Goal: Transaction & Acquisition: Book appointment/travel/reservation

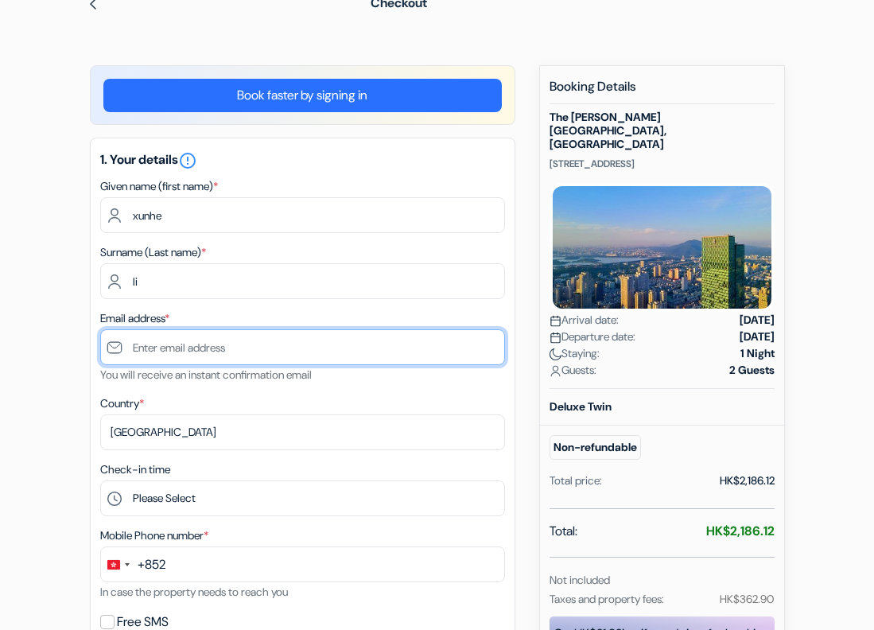
click at [187, 353] on input "text" at bounding box center [302, 347] width 405 height 36
paste input "[EMAIL_ADDRESS][DOMAIN_NAME]"
type input "[EMAIL_ADDRESS][DOMAIN_NAME]"
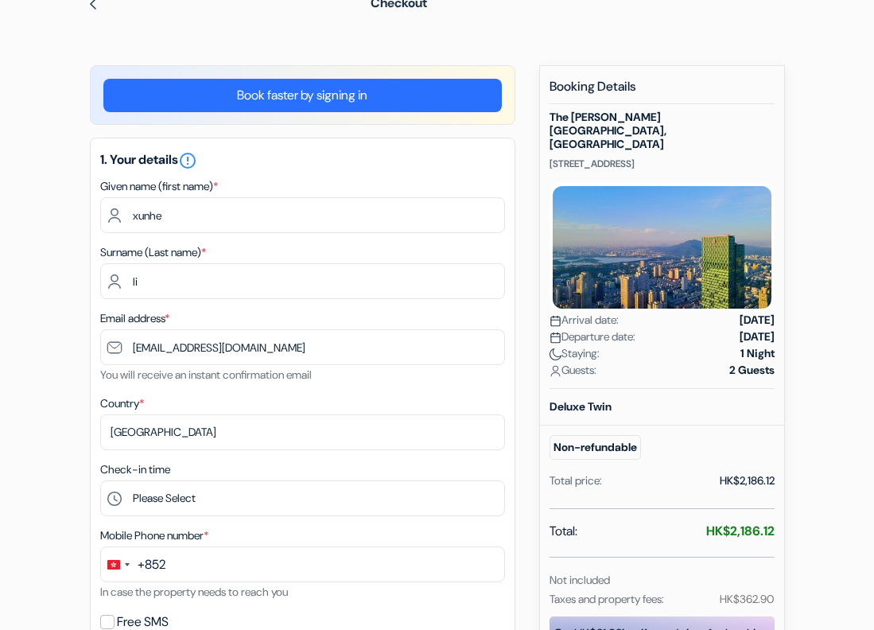
click at [23, 447] on form "Checkout add_box The [PERSON_NAME], [GEOGRAPHIC_DATA] [STREET_ADDRESS] Property…" at bounding box center [437, 617] width 874 height 1272
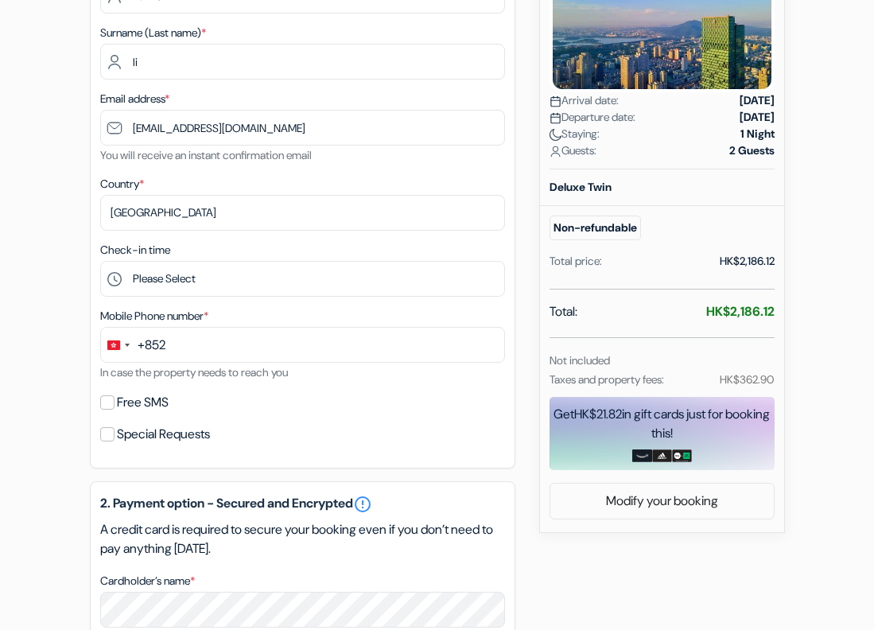
scroll to position [318, 0]
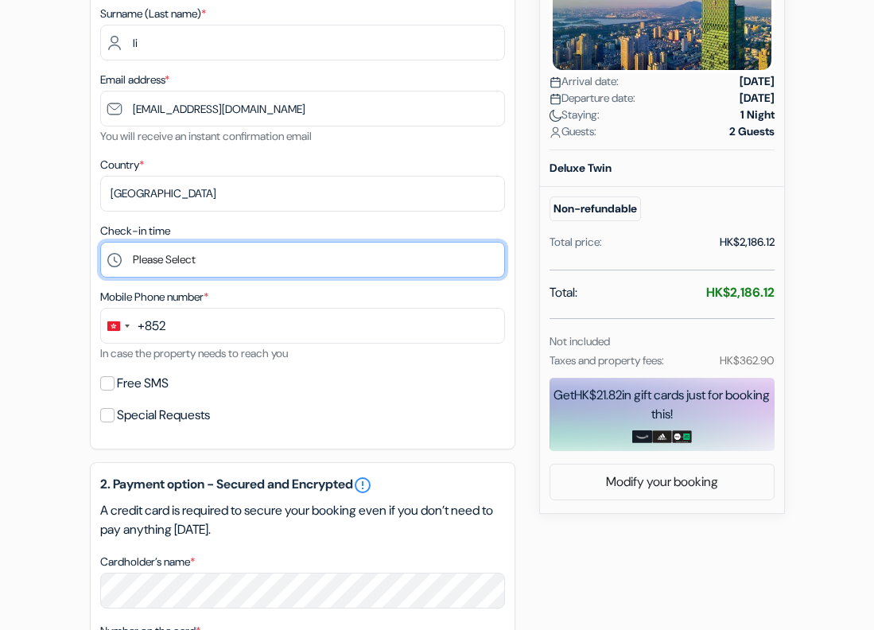
click at [190, 247] on select "Please Select 15:00 16:00 17:00 18:00 19:00 20:00 21:00 22:00 23:00 0:00" at bounding box center [302, 260] width 405 height 36
click at [188, 254] on select "Please Select 15:00 16:00 17:00 18:00 19:00 20:00 21:00 22:00 23:00 0:00" at bounding box center [302, 260] width 405 height 36
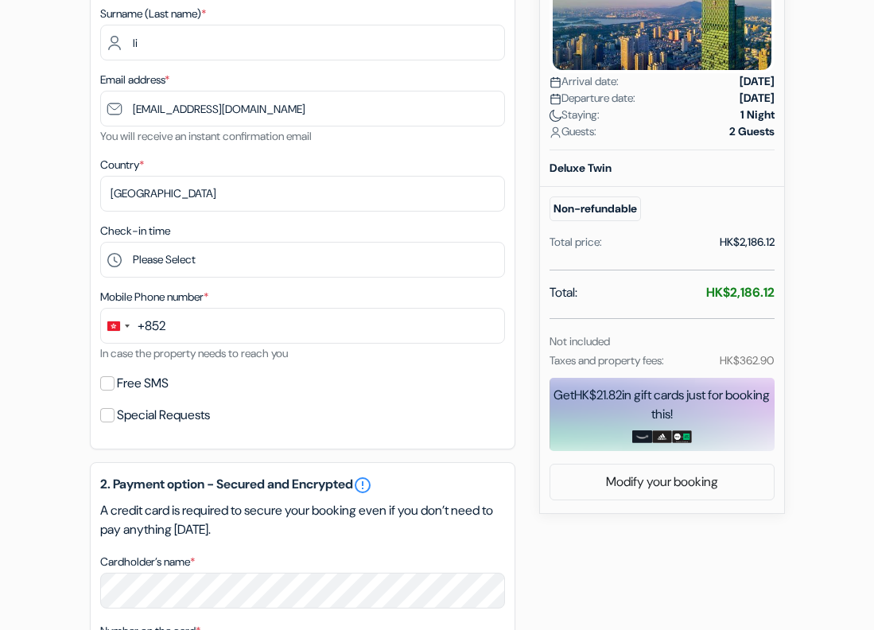
click at [33, 272] on form "Checkout add_box The [PERSON_NAME], [GEOGRAPHIC_DATA] [STREET_ADDRESS] Property…" at bounding box center [437, 378] width 874 height 1272
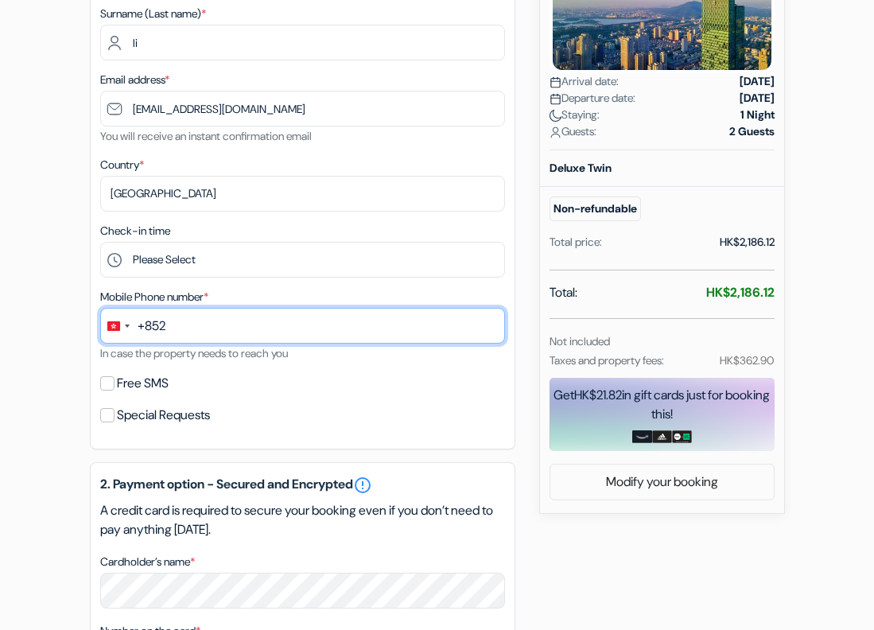
click at [234, 334] on input "text" at bounding box center [302, 326] width 405 height 36
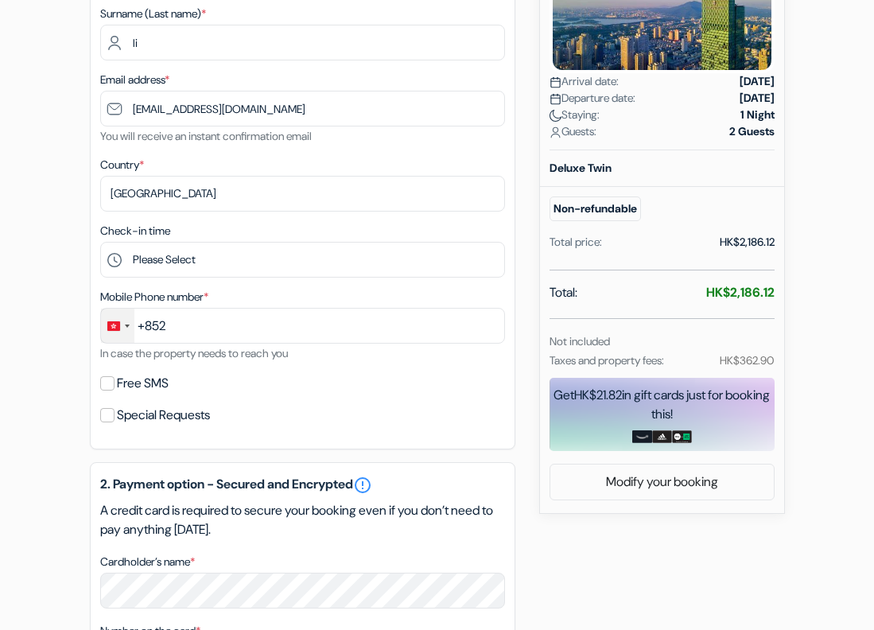
click at [104, 328] on div "Change country, selected Hong Kong SAR China (+852)" at bounding box center [117, 326] width 33 height 34
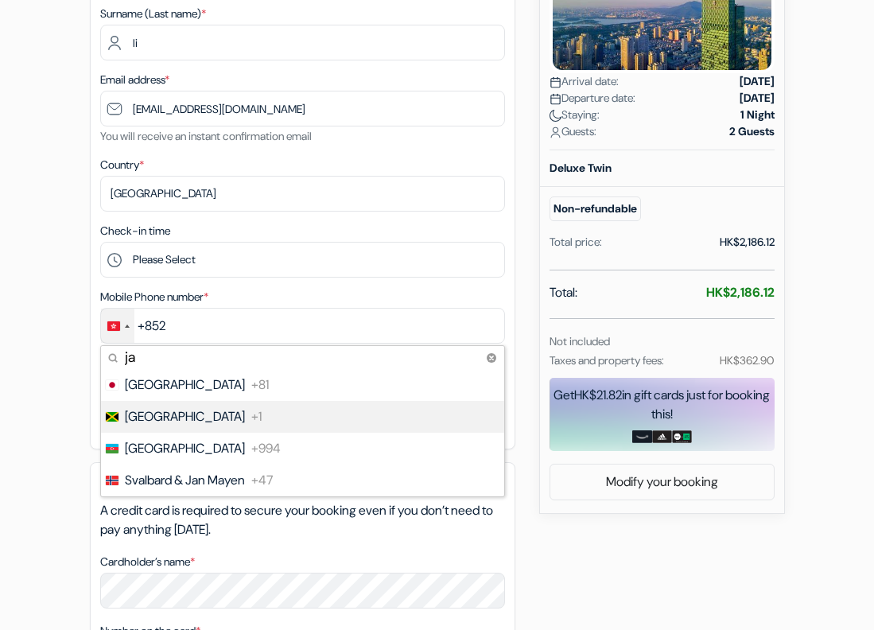
type input "ja"
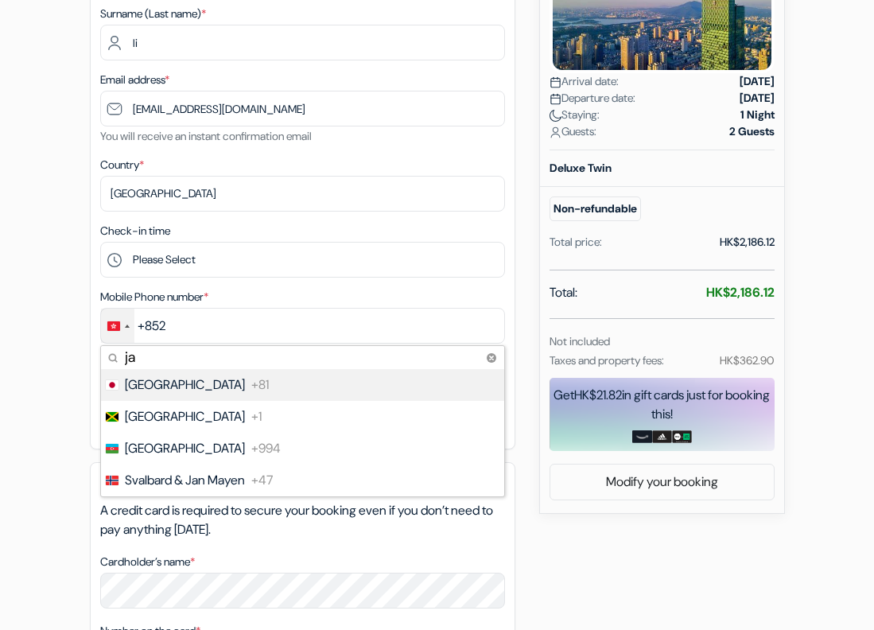
click at [191, 382] on li "Japan +81" at bounding box center [301, 385] width 405 height 32
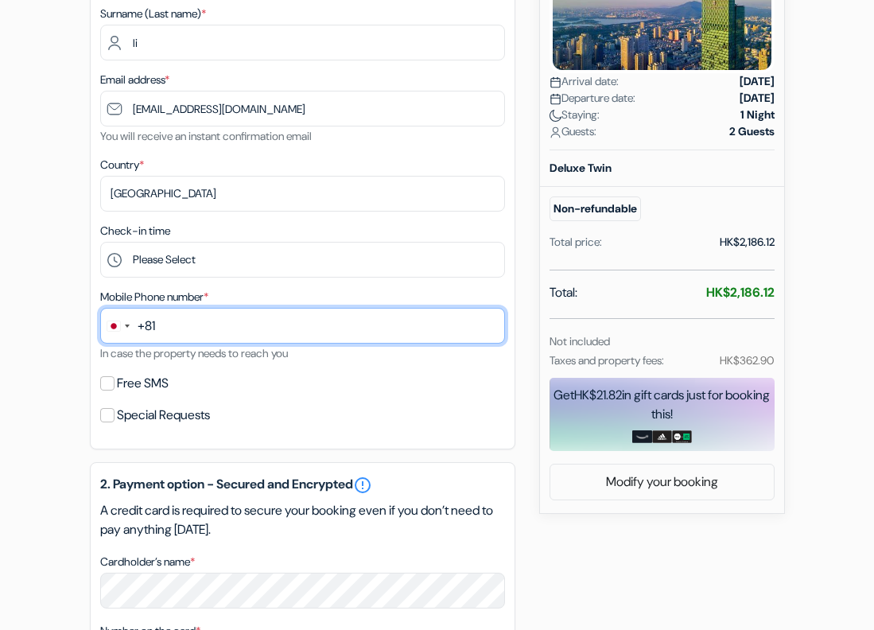
click at [258, 323] on input "text" at bounding box center [302, 326] width 405 height 36
type input "9046625513"
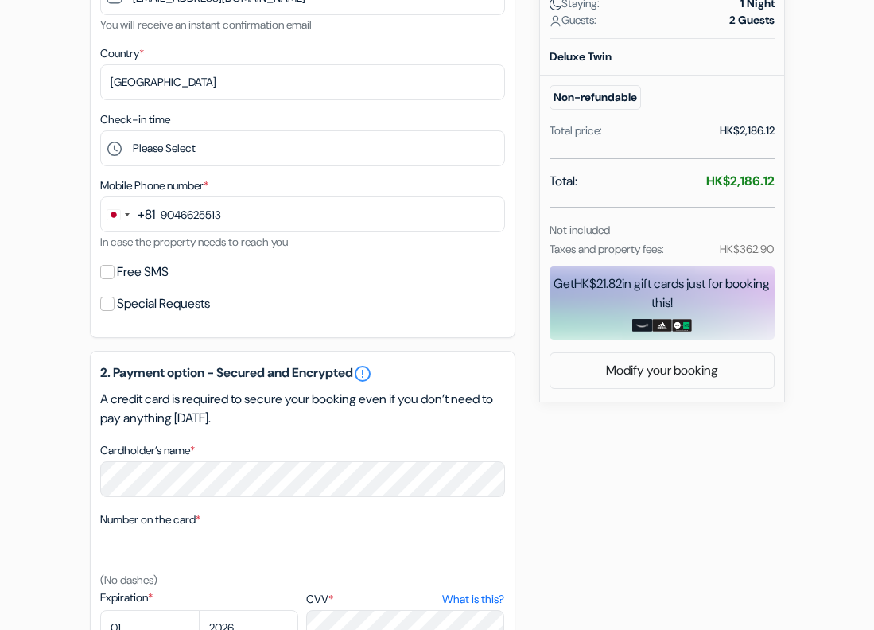
scroll to position [477, 0]
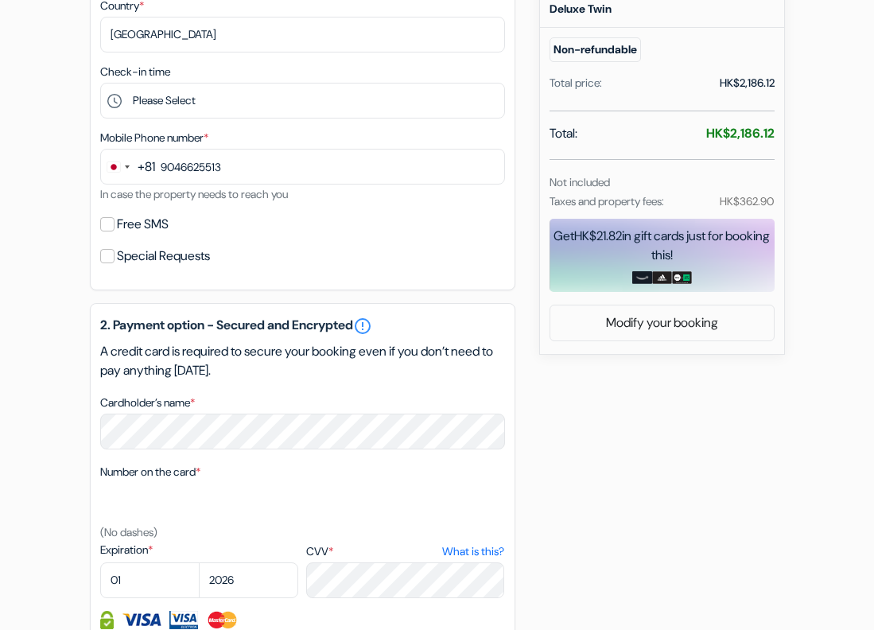
drag, startPoint x: 16, startPoint y: 274, endPoint x: 32, endPoint y: 270, distance: 16.4
click at [16, 274] on form "Checkout add_box The [PERSON_NAME], [GEOGRAPHIC_DATA] [STREET_ADDRESS] Property…" at bounding box center [437, 219] width 874 height 1272
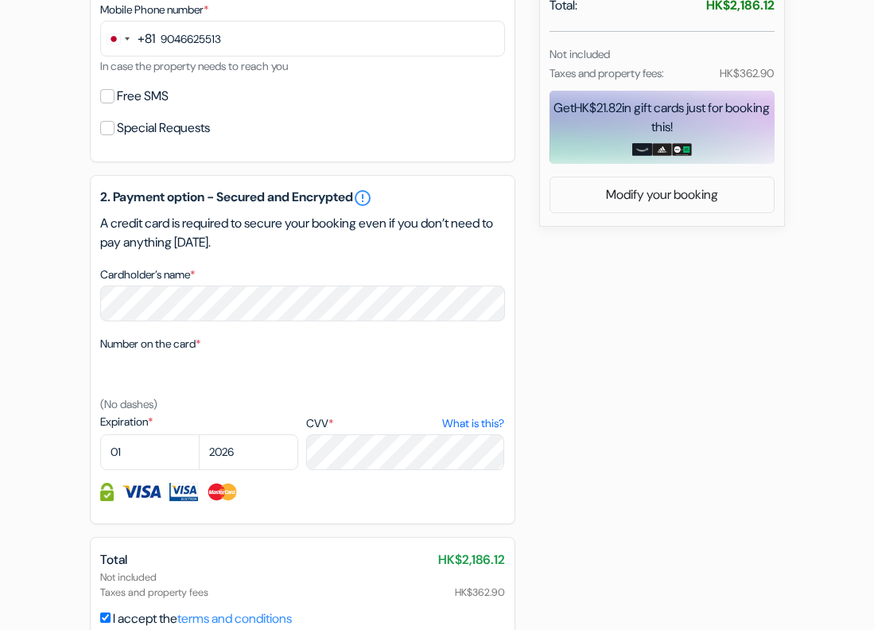
scroll to position [636, 0]
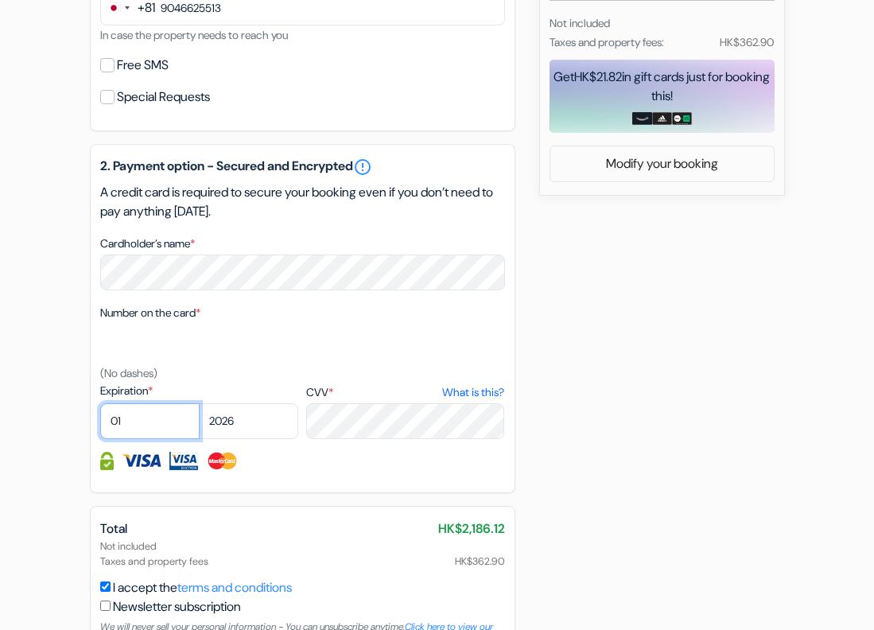
click at [153, 427] on select "01 02 03 04 05 06 07 08 09 10 11 12" at bounding box center [149, 421] width 99 height 36
select select "07"
click at [100, 403] on select "01 02 03 04 05 06 07 08 09 10 11 12" at bounding box center [149, 421] width 99 height 36
click at [250, 423] on select "2025 2026 2027 2028 2029 2030 2031 2032 2033 2034 2035 2036 2037 2038 2039 2040…" at bounding box center [248, 421] width 99 height 36
select select "2028"
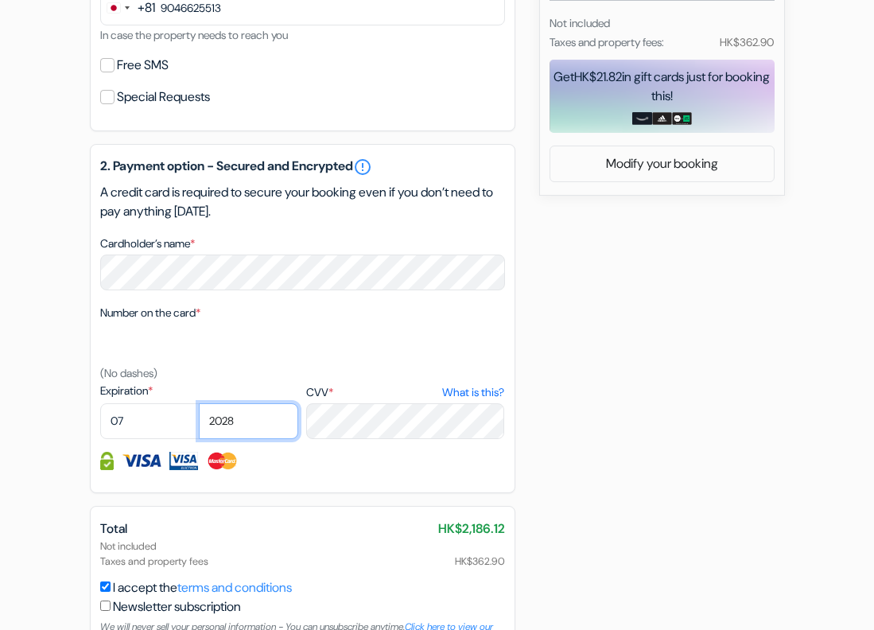
click at [199, 403] on select "2025 2026 2027 2028 2029 2030 2031 2032 2033 2034 2035 2036 2037 2038 2039 2040…" at bounding box center [248, 421] width 99 height 36
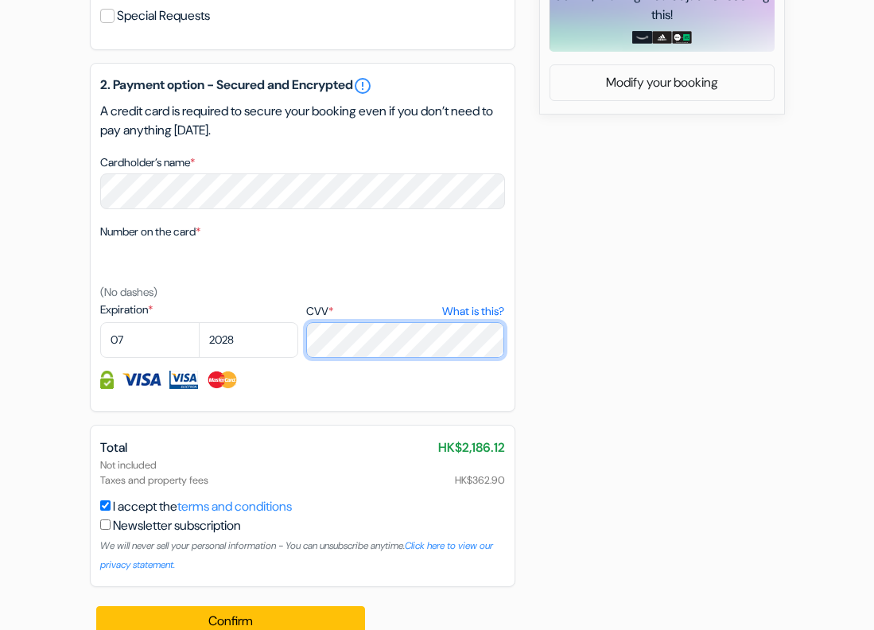
scroll to position [743, 0]
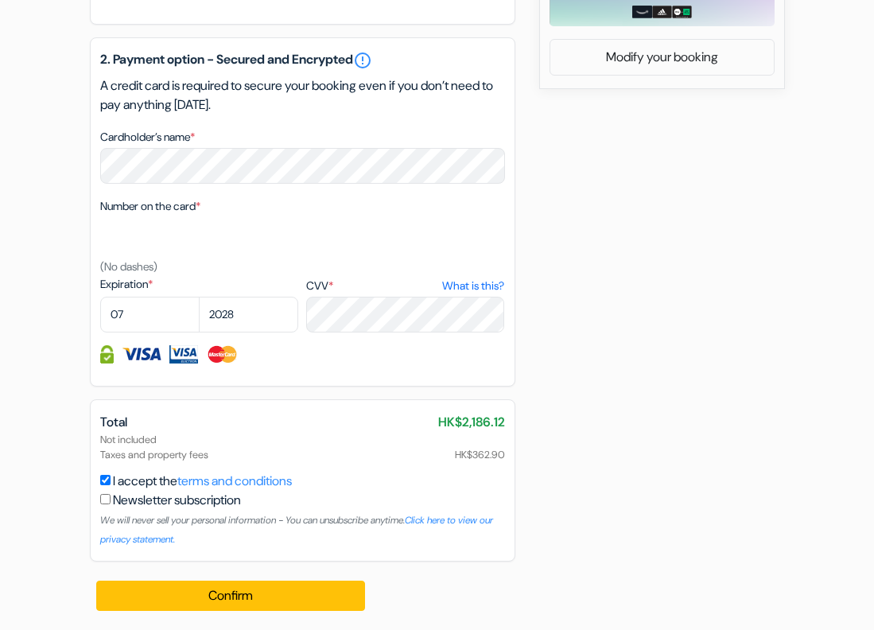
click at [638, 328] on div "add_box The [PERSON_NAME], [GEOGRAPHIC_DATA] [STREET_ADDRESS] Property Details …" at bounding box center [437, 16] width 763 height 1228
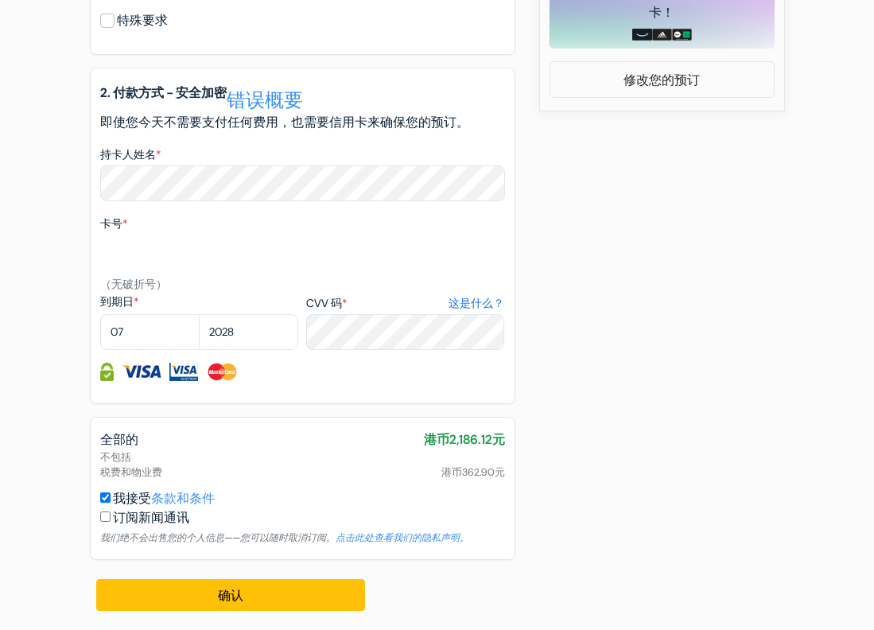
scroll to position [713, 0]
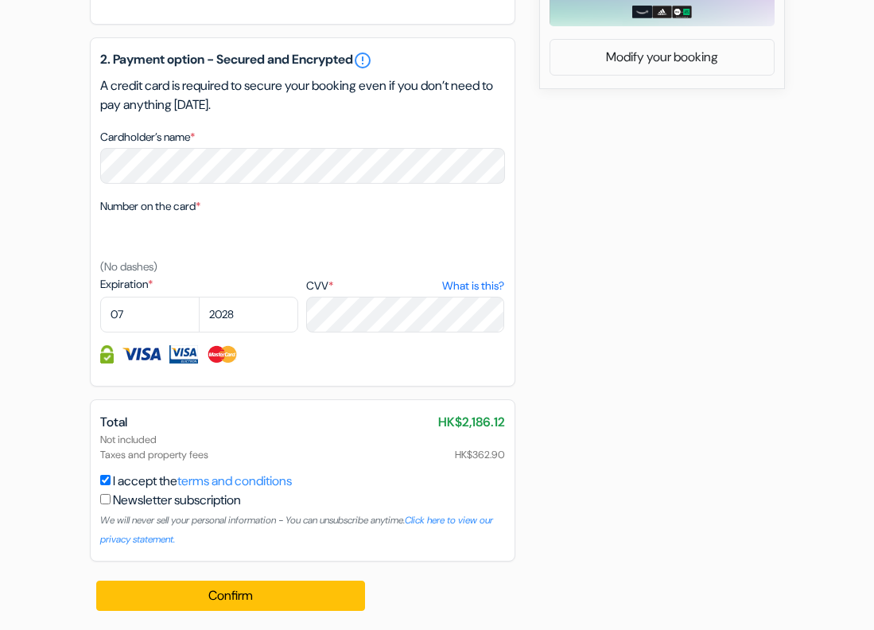
click at [650, 377] on div "add_box The [PERSON_NAME], [GEOGRAPHIC_DATA] [STREET_ADDRESS] Property Details …" at bounding box center [437, 16] width 763 height 1228
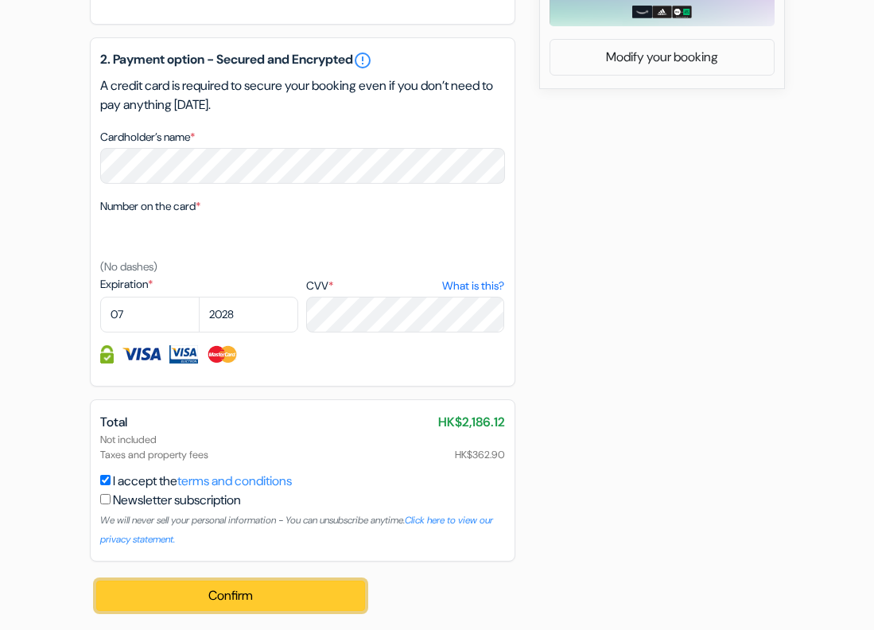
click at [310, 592] on button "Confirm Loading..." at bounding box center [231, 595] width 270 height 30
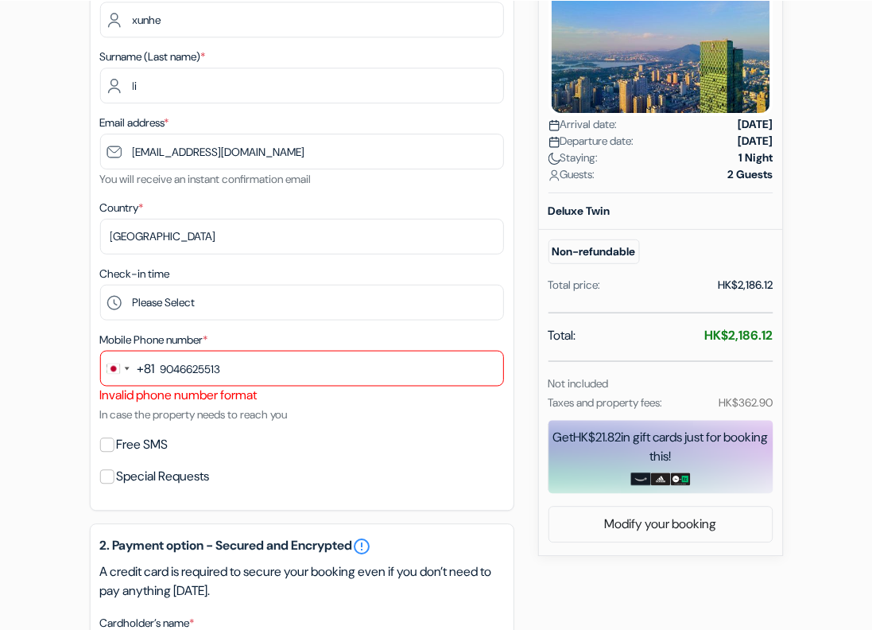
scroll to position [285, 0]
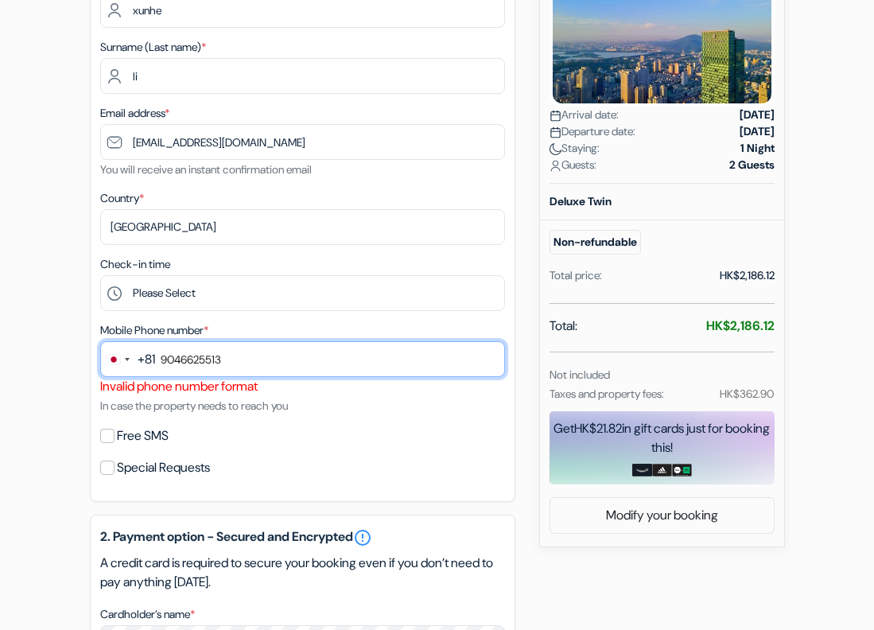
click at [253, 364] on input "9046625513" at bounding box center [302, 359] width 405 height 36
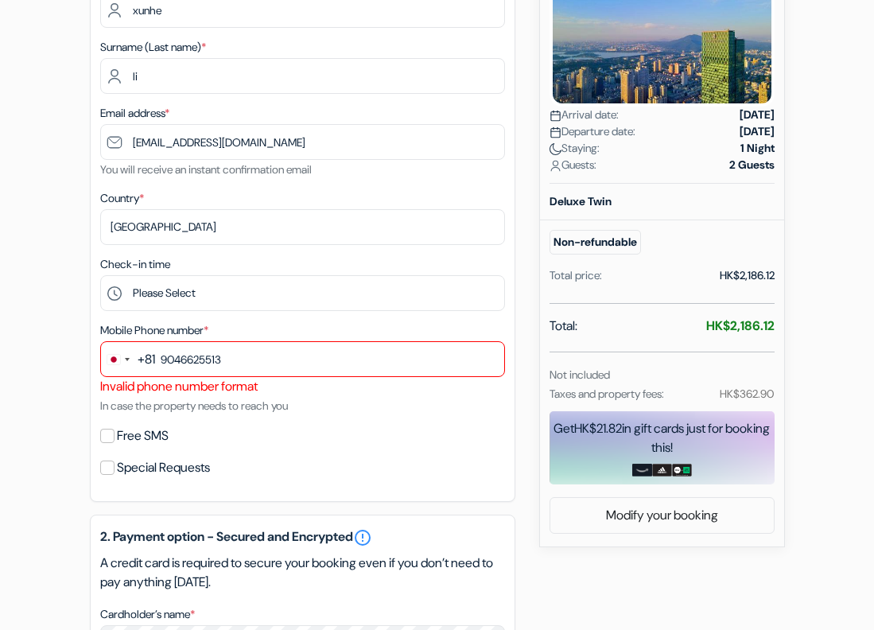
click at [58, 355] on div "add_box The [PERSON_NAME], [GEOGRAPHIC_DATA] [STREET_ADDRESS] Property Details …" at bounding box center [437, 483] width 763 height 1247
click at [148, 389] on div "Invalid phone number format" at bounding box center [302, 386] width 405 height 19
click at [674, 261] on div "Total price: HK$2,186.12" at bounding box center [662, 275] width 244 height 29
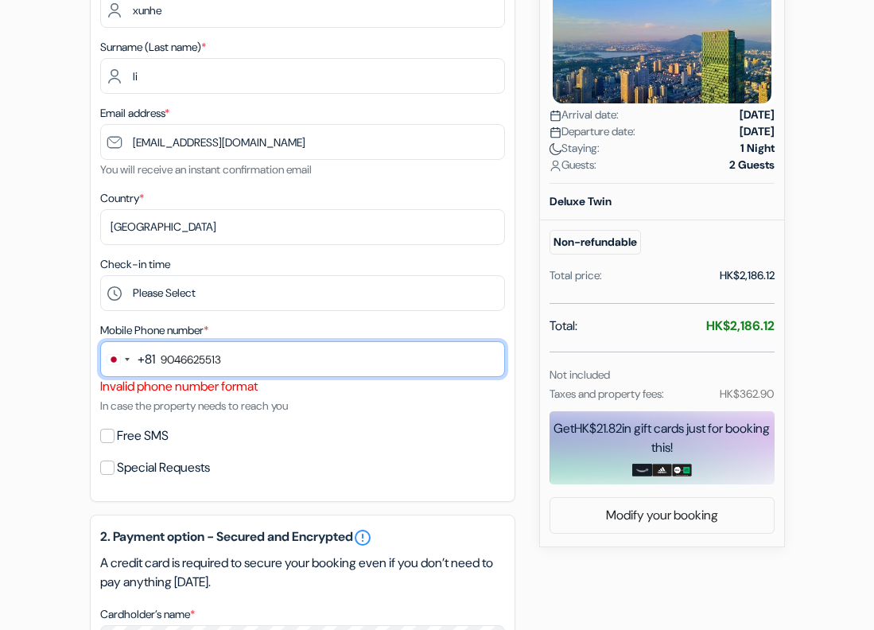
click at [162, 361] on input "9046625513" at bounding box center [302, 359] width 405 height 36
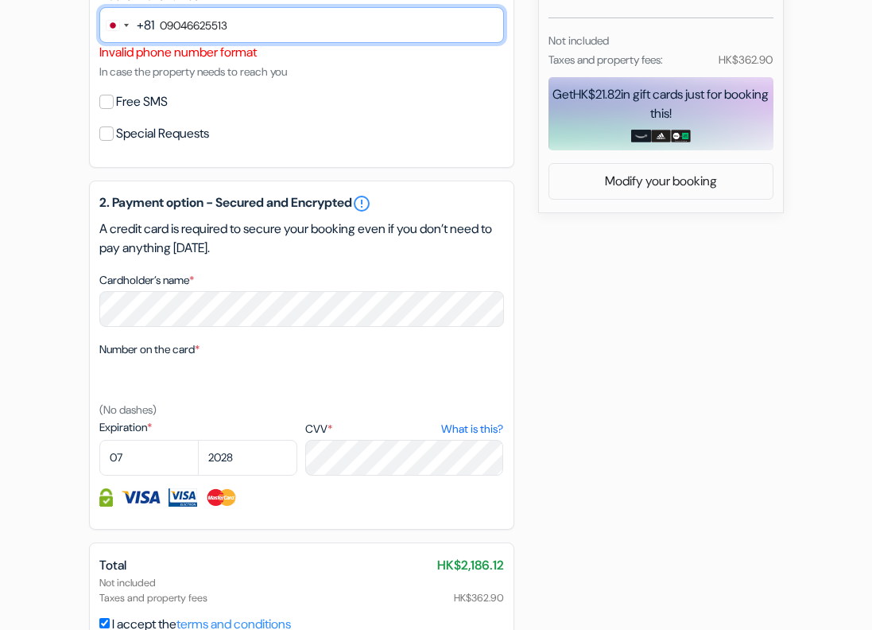
scroll to position [762, 0]
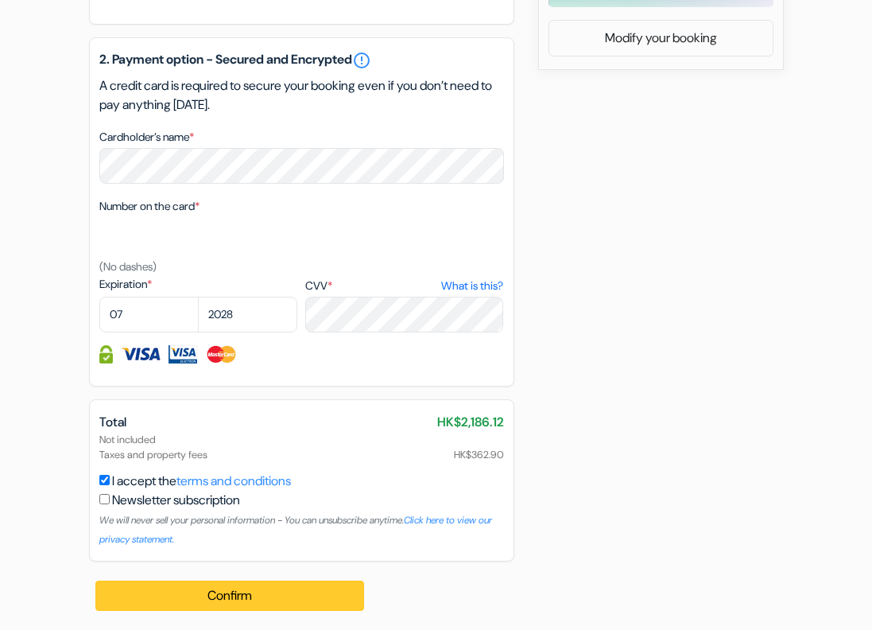
type input "09046625513"
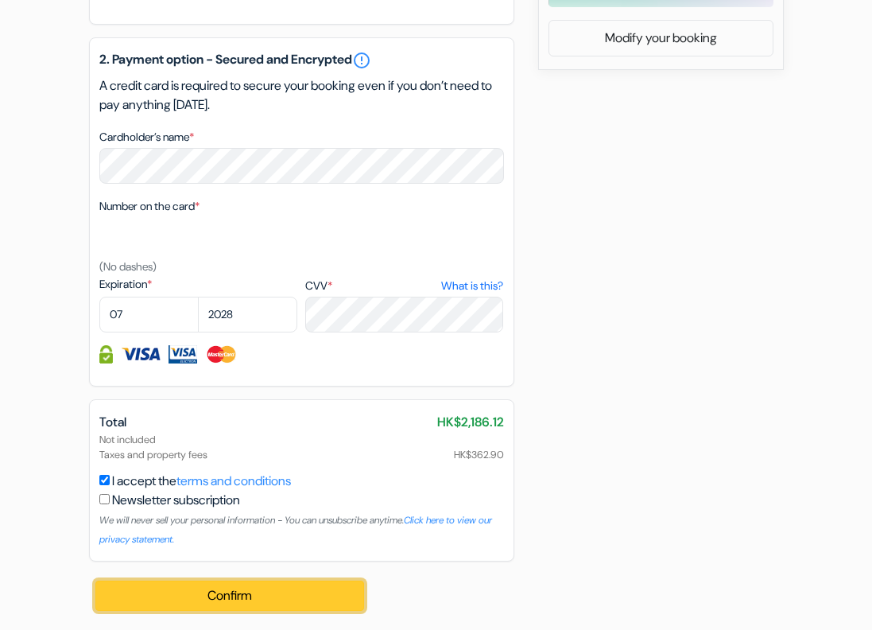
click at [222, 584] on button "Confirm Loading..." at bounding box center [230, 595] width 270 height 30
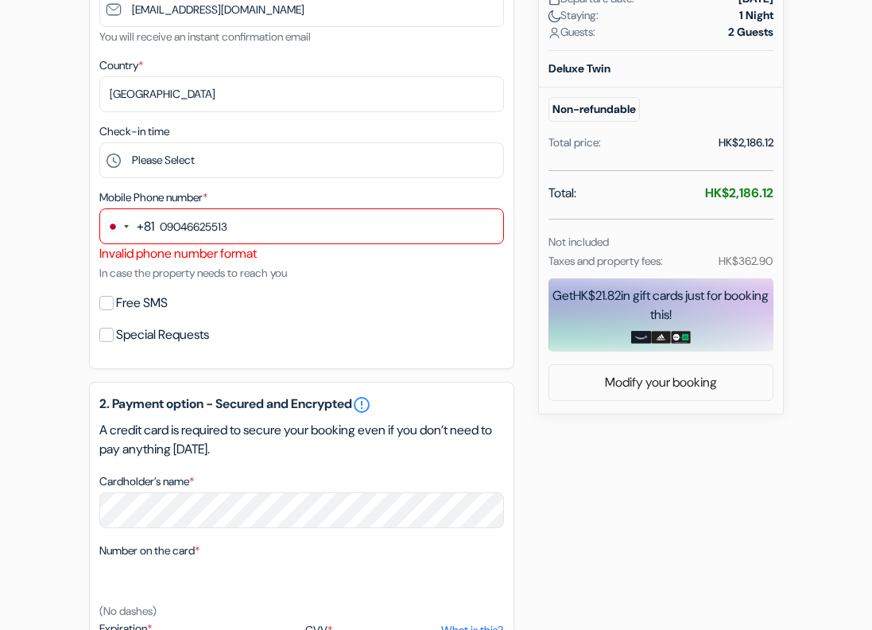
scroll to position [364, 0]
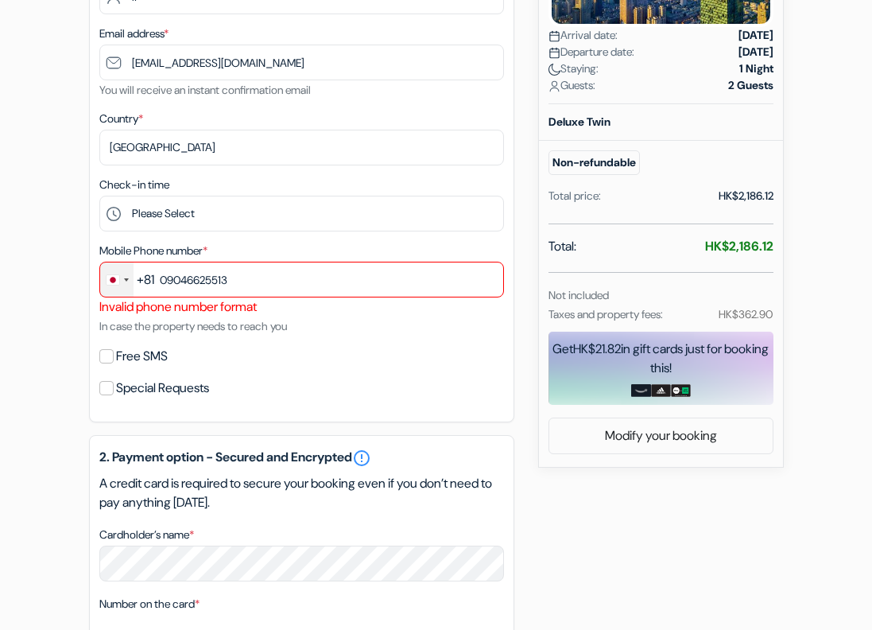
click at [114, 285] on div "Change country, selected Japan (+81)" at bounding box center [116, 279] width 33 height 34
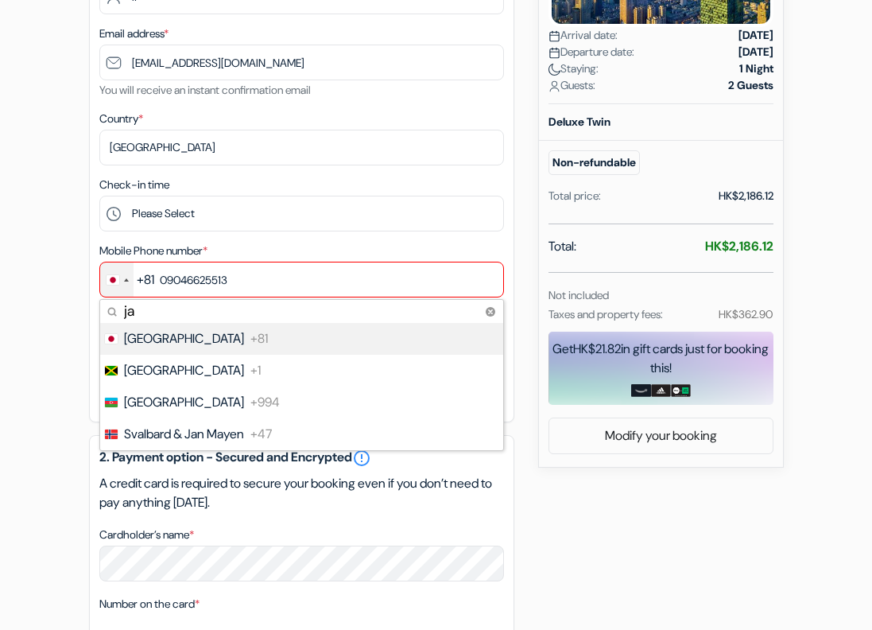
click at [164, 313] on input "ja" at bounding box center [301, 311] width 403 height 23
click at [165, 312] on input "ja" at bounding box center [301, 311] width 403 height 23
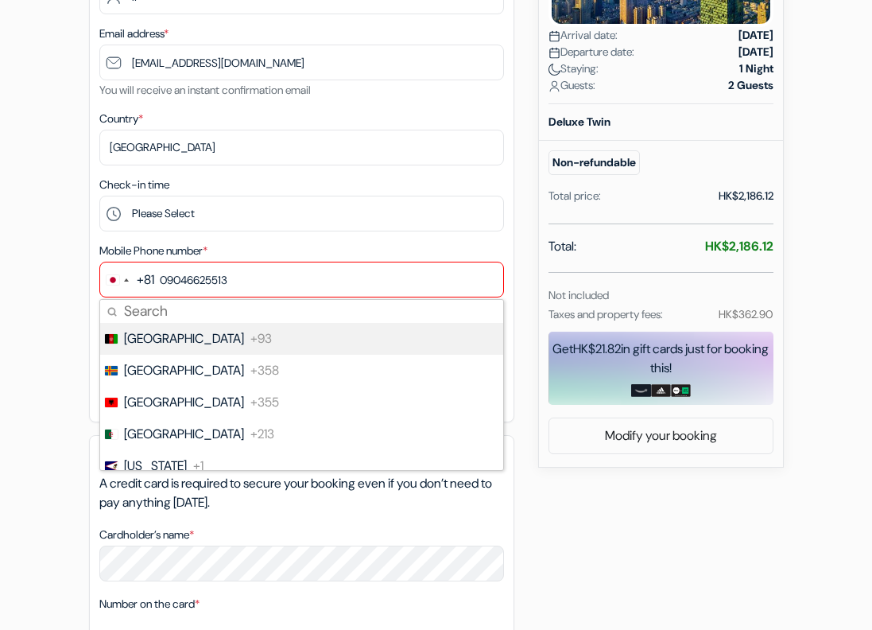
click at [538, 211] on div "New booking Booking Details [STREET_ADDRESS][PERSON_NAME] Arrival date: [DATE] …" at bounding box center [661, 124] width 246 height 687
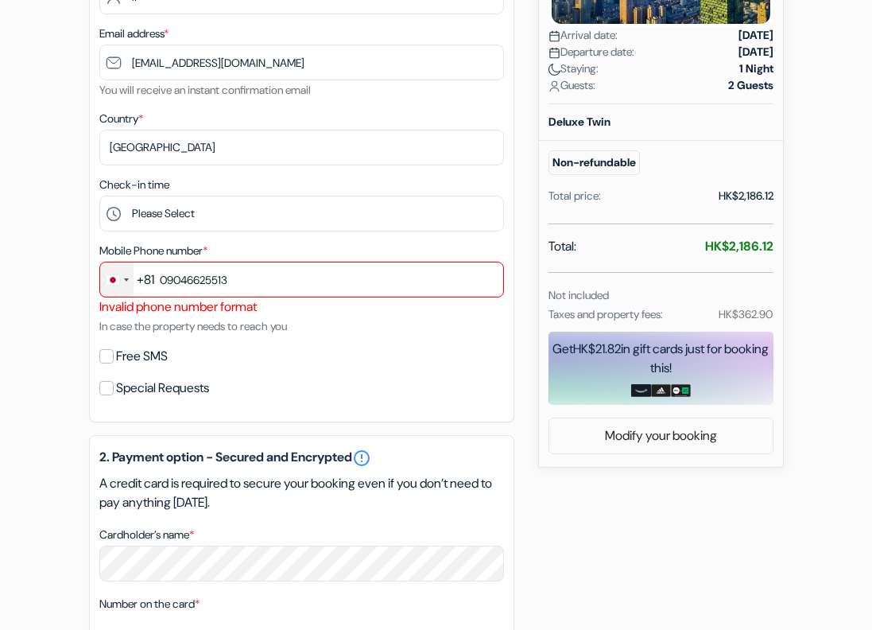
click at [110, 281] on div "Change country, selected Japan (+81)" at bounding box center [113, 280] width 13 height 10
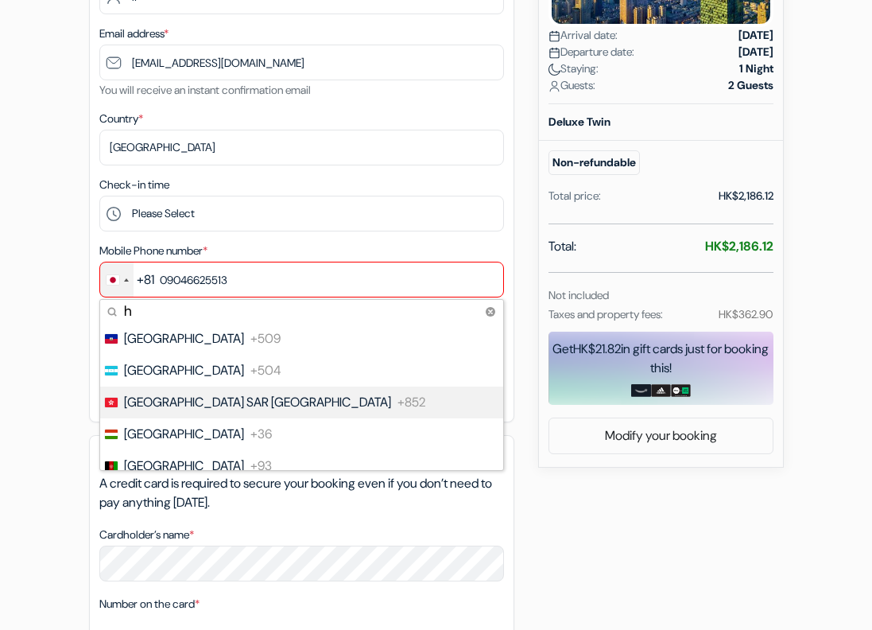
type input "h"
drag, startPoint x: 179, startPoint y: 398, endPoint x: 202, endPoint y: 398, distance: 23.1
click at [180, 398] on span "[GEOGRAPHIC_DATA] SAR [GEOGRAPHIC_DATA]" at bounding box center [257, 402] width 267 height 19
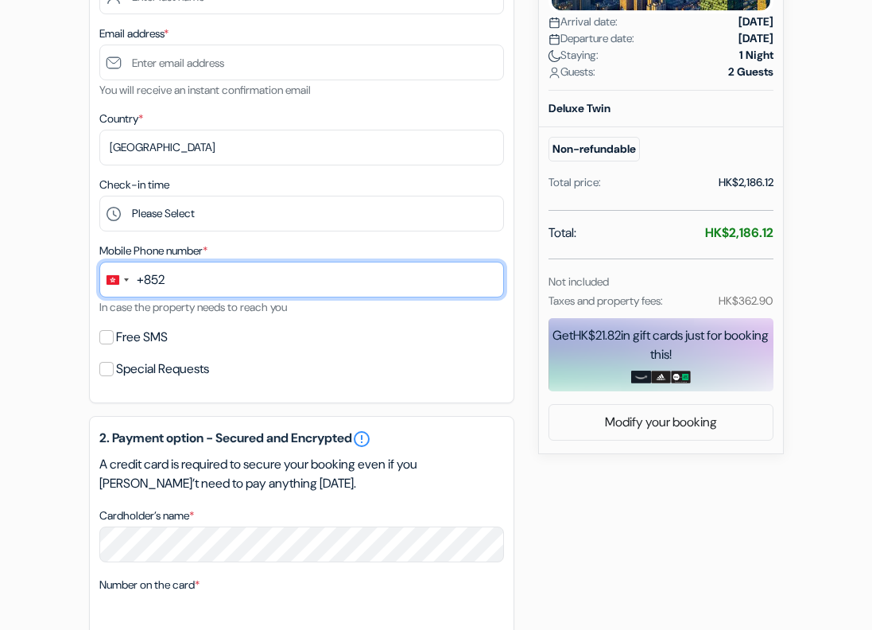
click at [227, 279] on input "text" at bounding box center [301, 280] width 405 height 36
click at [222, 281] on input "text" at bounding box center [301, 280] width 405 height 36
type input "3488466"
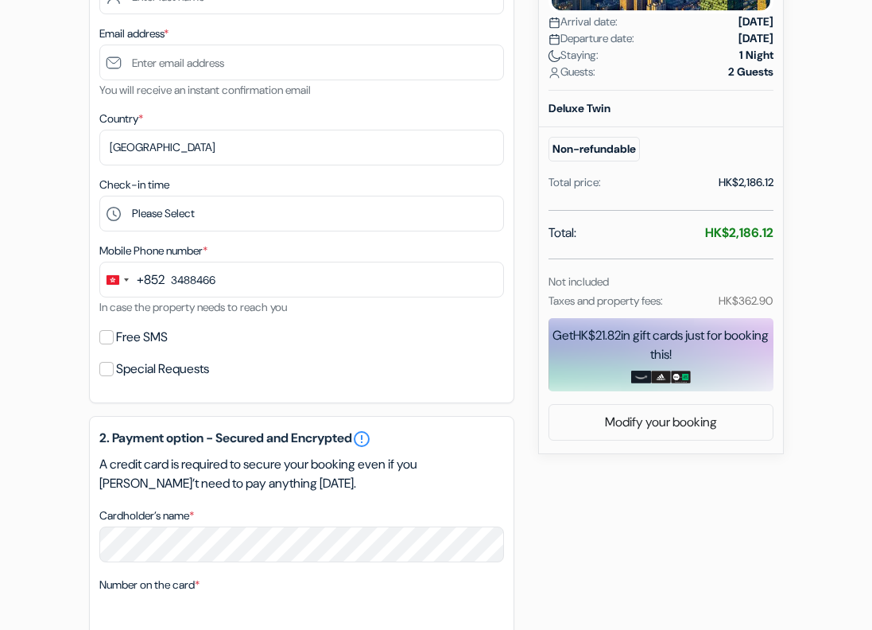
click at [40, 336] on form "Checkout add_box The [GEOGRAPHIC_DATA], [GEOGRAPHIC_DATA] [STREET_ADDRESS] Prop…" at bounding box center [436, 332] width 872 height 1272
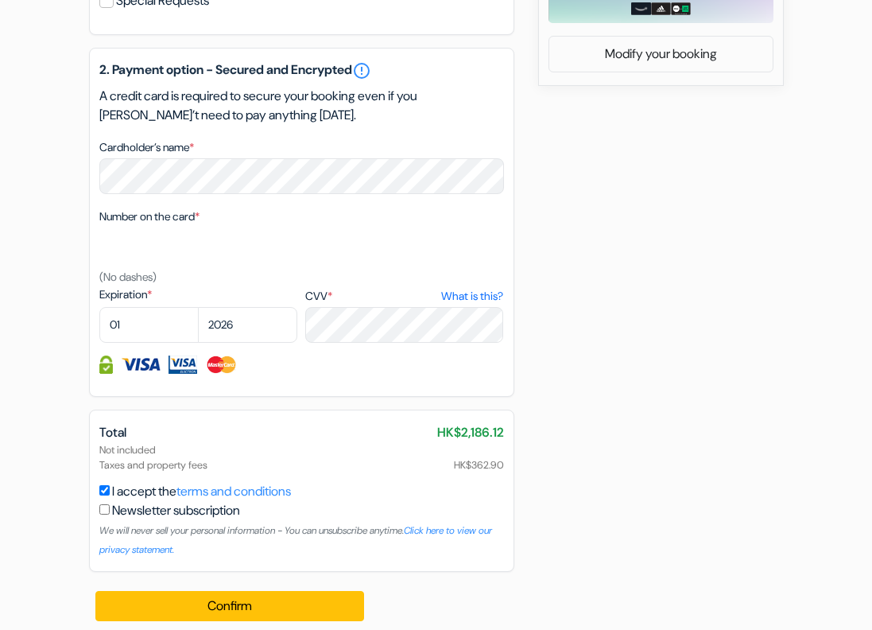
scroll to position [743, 0]
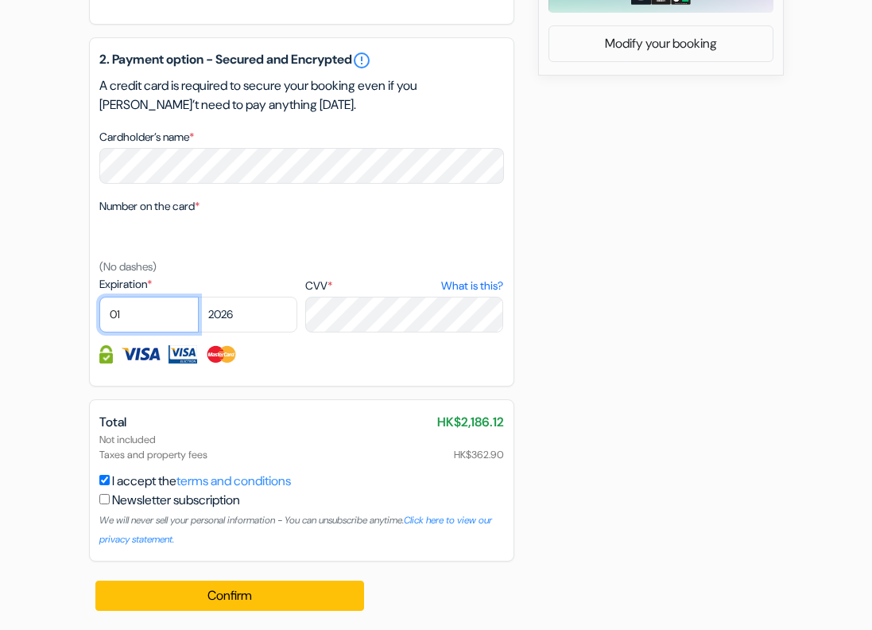
click at [169, 319] on select "01 02 03 04 05 06 07 08 09 10 11 12" at bounding box center [148, 315] width 99 height 36
select select "07"
click at [99, 297] on select "01 02 03 04 05 06 07 08 09 10 11 12" at bounding box center [148, 315] width 99 height 36
click at [257, 306] on select "2025 2026 2027 2028 2029 2030 2031 2032 2033 2034 2035 2036 2037 2038 2039 2040…" at bounding box center [247, 315] width 99 height 36
select select "2028"
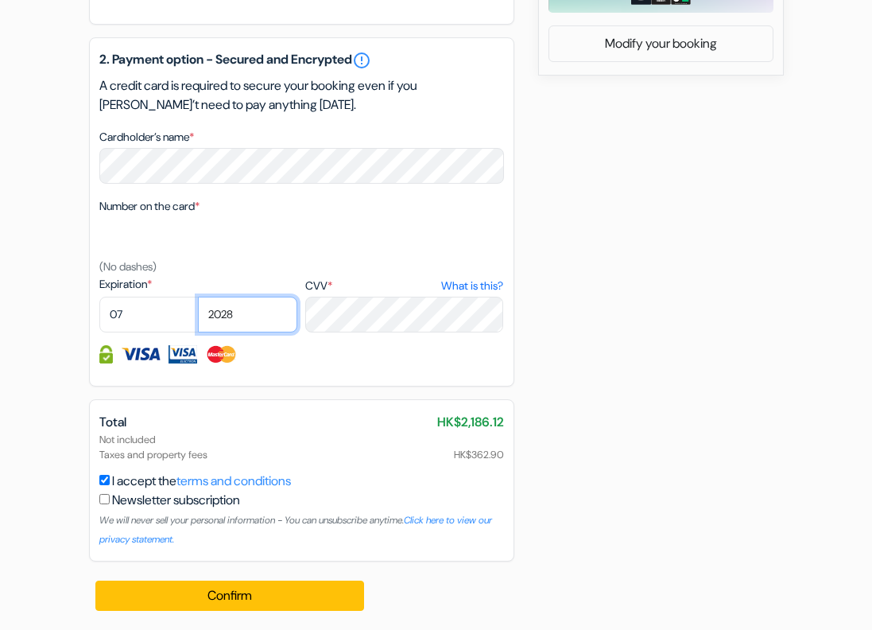
click at [198, 297] on select "2025 2026 2027 2028 2029 2030 2031 2032 2033 2034 2035 2036 2037 2038 2039 2040…" at bounding box center [247, 315] width 99 height 36
click at [559, 305] on div "add_box The [PERSON_NAME], [GEOGRAPHIC_DATA] [STREET_ADDRESS] Property Details …" at bounding box center [436, 16] width 763 height 1228
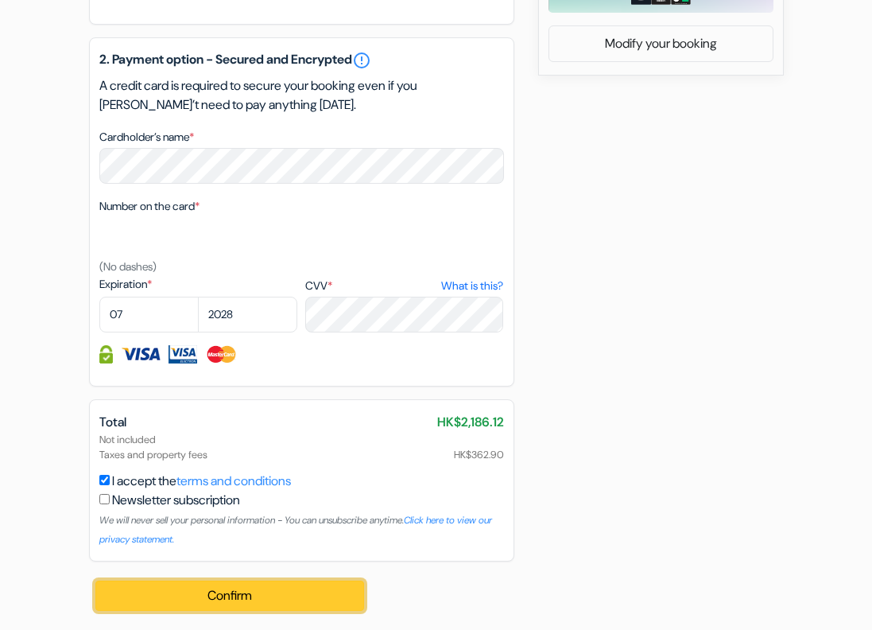
click at [316, 581] on button "Confirm Loading..." at bounding box center [230, 595] width 270 height 30
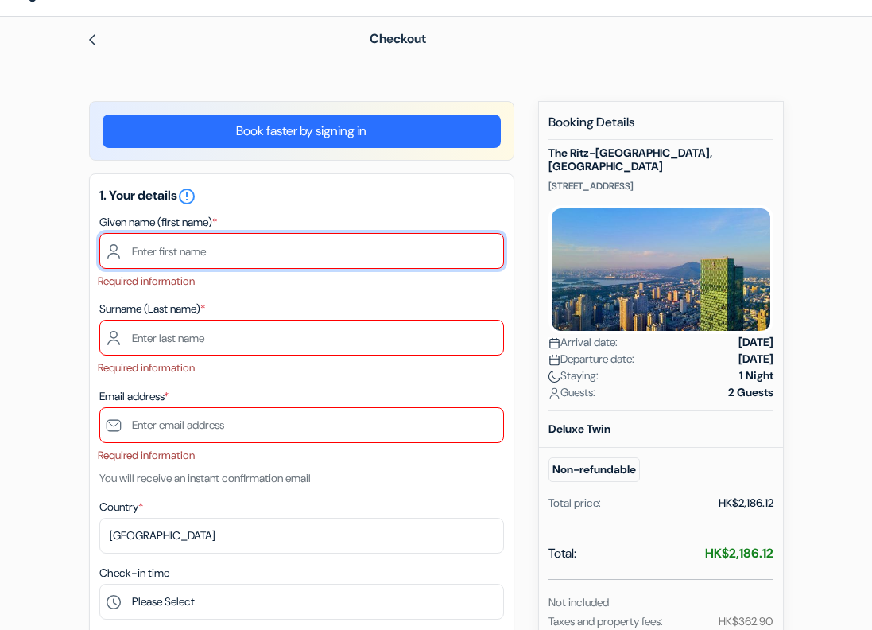
scroll to position [0, 0]
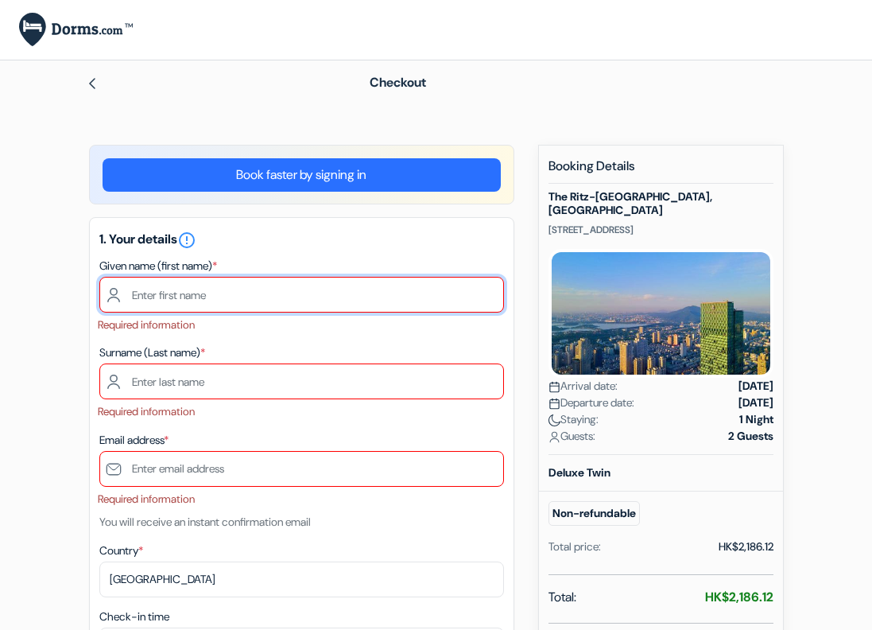
drag, startPoint x: 224, startPoint y: 287, endPoint x: 227, endPoint y: 295, distance: 8.6
click at [224, 287] on input "text" at bounding box center [301, 295] width 405 height 36
type input "xunhe"
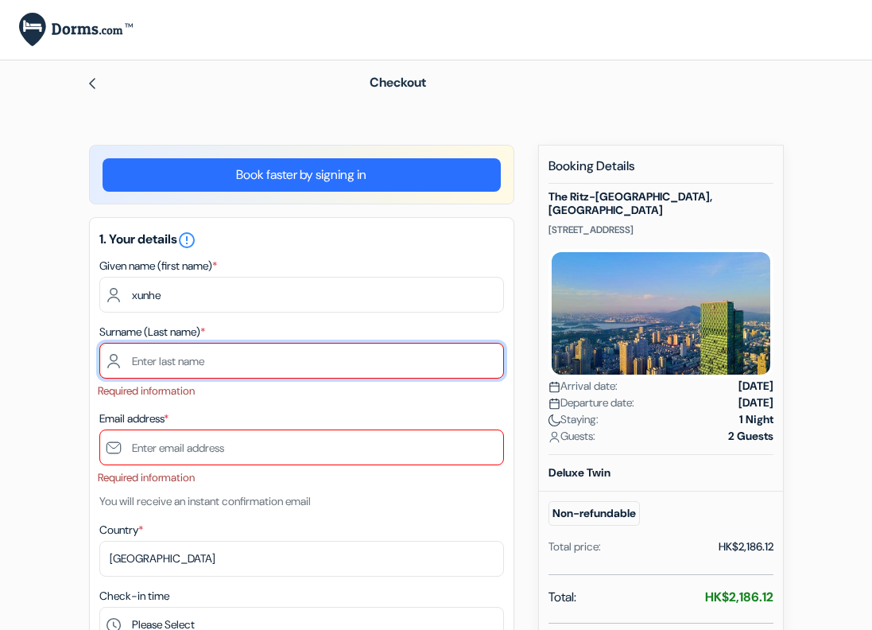
drag, startPoint x: 184, startPoint y: 367, endPoint x: 195, endPoint y: 378, distance: 15.7
click at [184, 367] on input "text" at bounding box center [301, 361] width 405 height 36
type input "li"
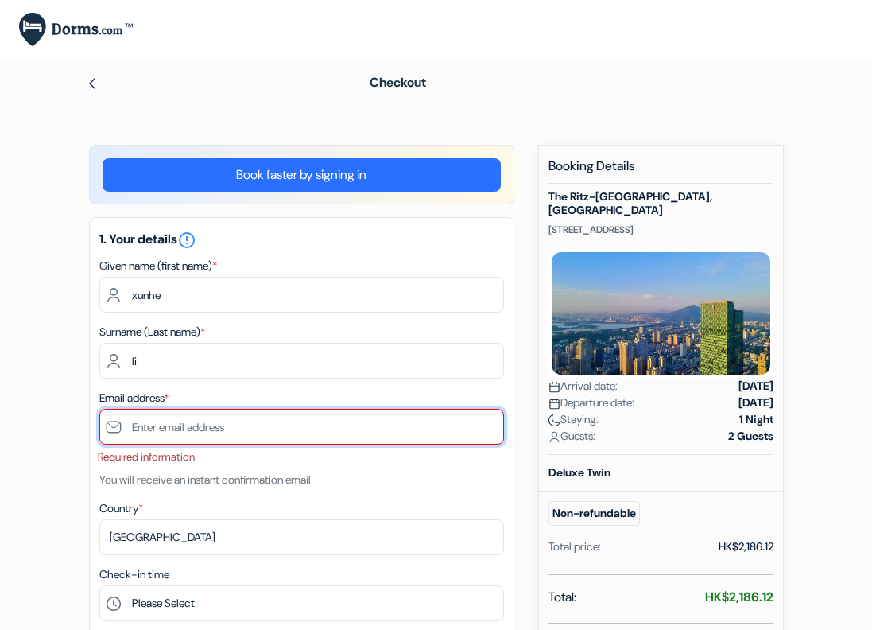
click at [216, 429] on input "text" at bounding box center [301, 427] width 405 height 36
type input "[EMAIL_ADDRESS][DOMAIN_NAME]"
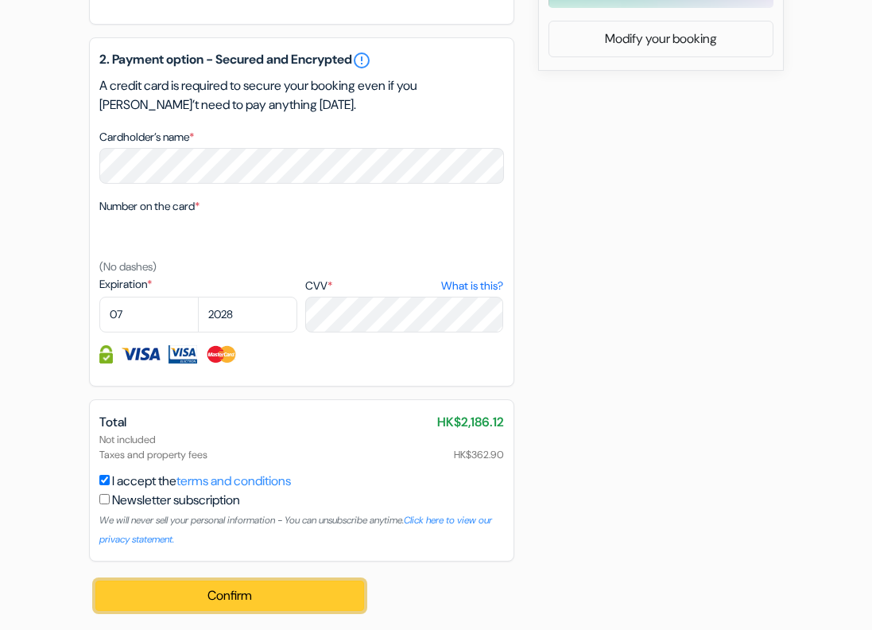
click at [241, 596] on button "Confirm Loading..." at bounding box center [230, 595] width 270 height 30
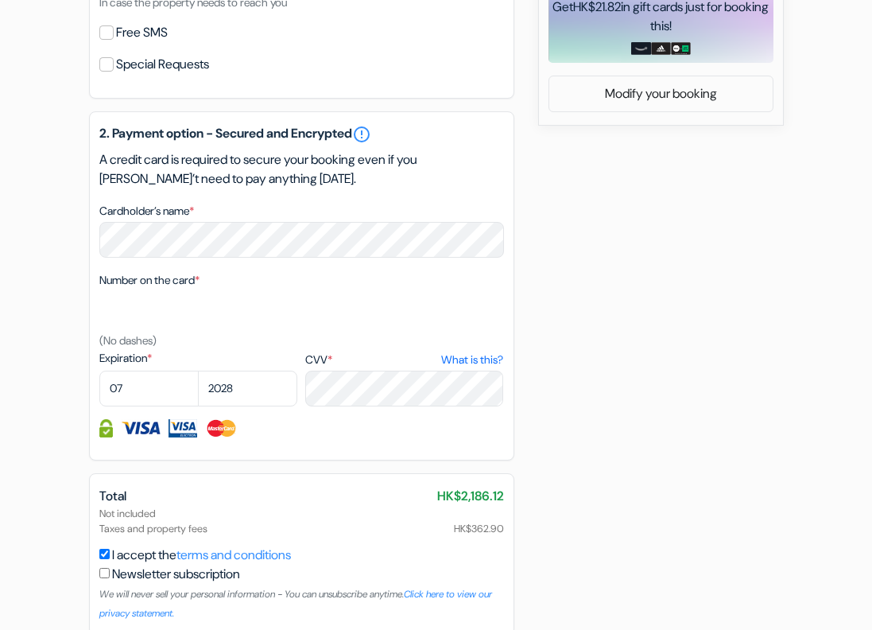
scroll to position [369, 0]
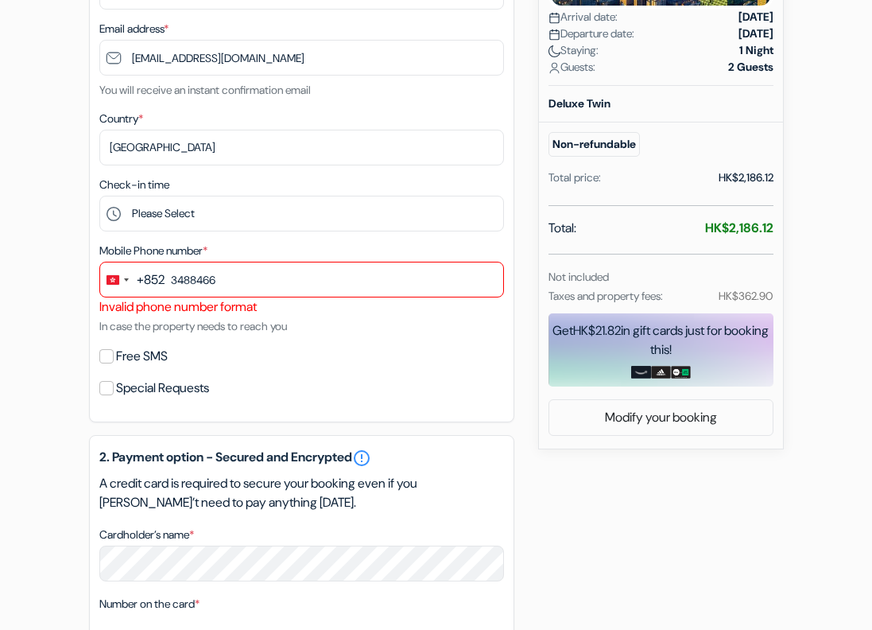
click at [169, 307] on div "Invalid phone number format" at bounding box center [301, 306] width 405 height 19
click at [787, 153] on div "add_box The [PERSON_NAME], [GEOGRAPHIC_DATA] [STREET_ADDRESS] Property Details …" at bounding box center [436, 402] width 763 height 1252
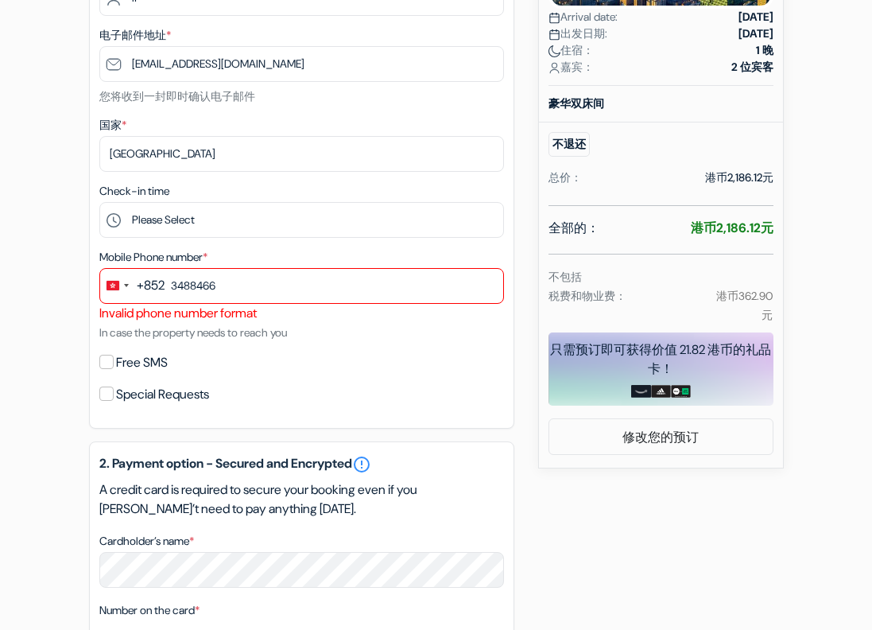
scroll to position [376, 0]
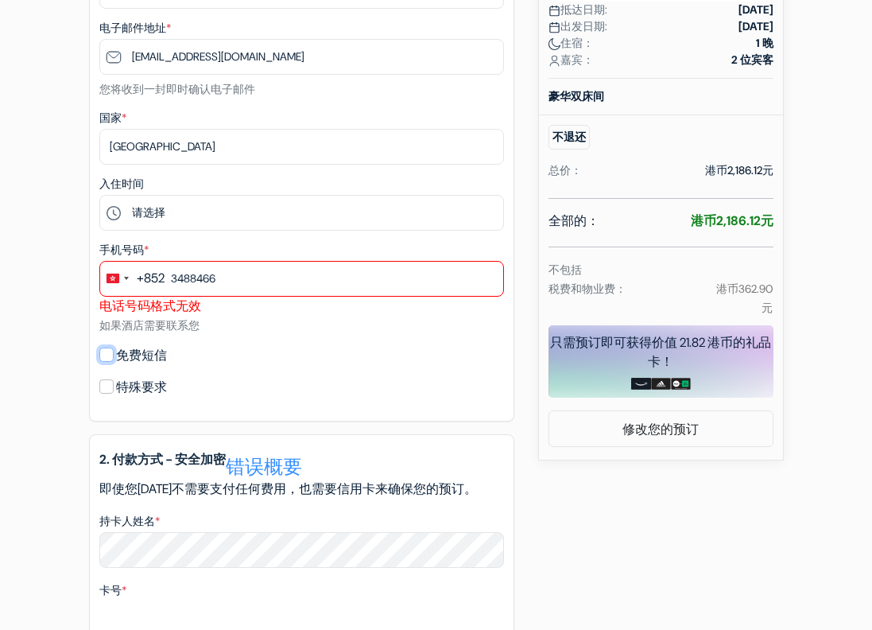
click at [103, 359] on input "免费短信" at bounding box center [106, 354] width 14 height 14
checkbox input "true"
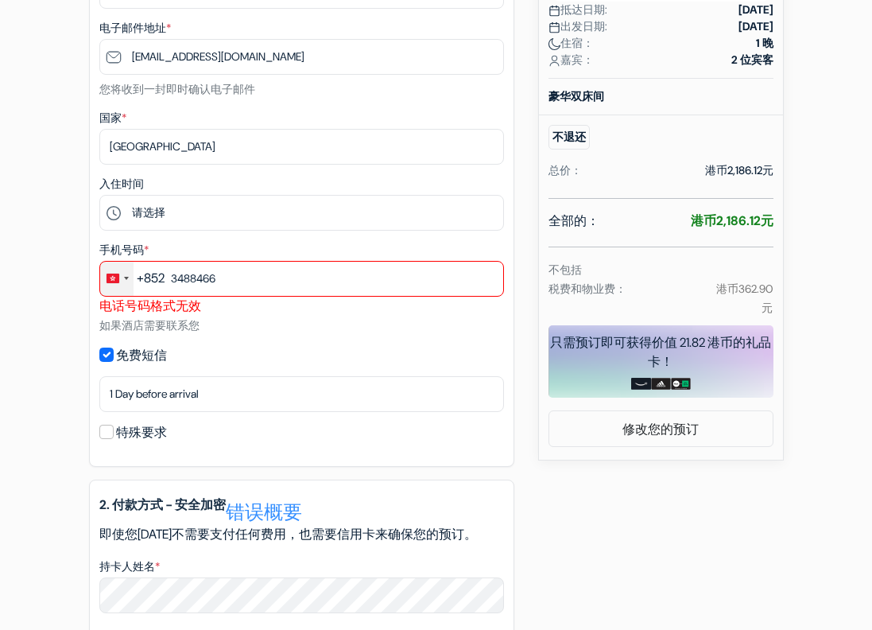
click at [133, 289] on div "更改国家/地区，已选择中国香港特别行政区 (+852)" at bounding box center [116, 279] width 33 height 34
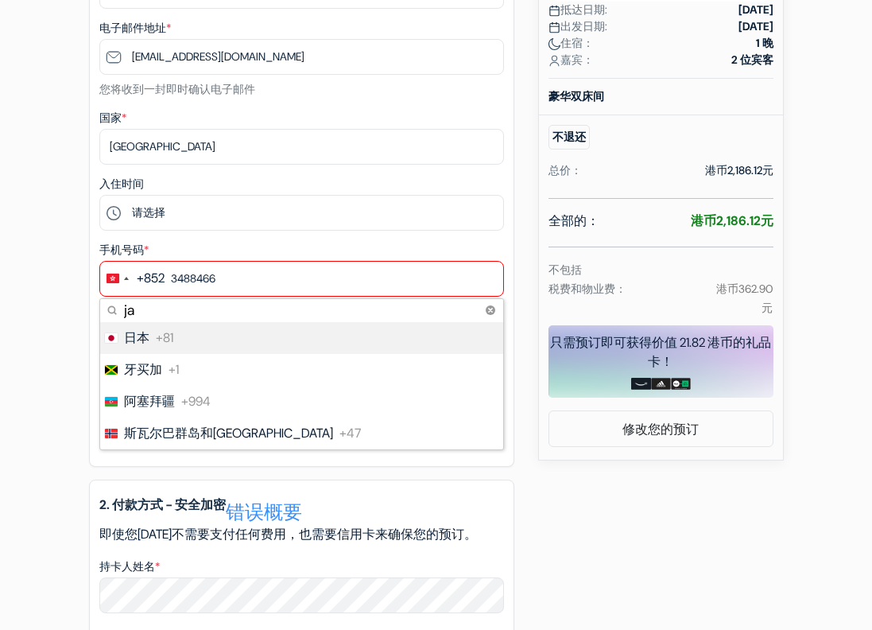
type input "ja"
click at [201, 351] on li "日本 +81" at bounding box center [301, 338] width 405 height 32
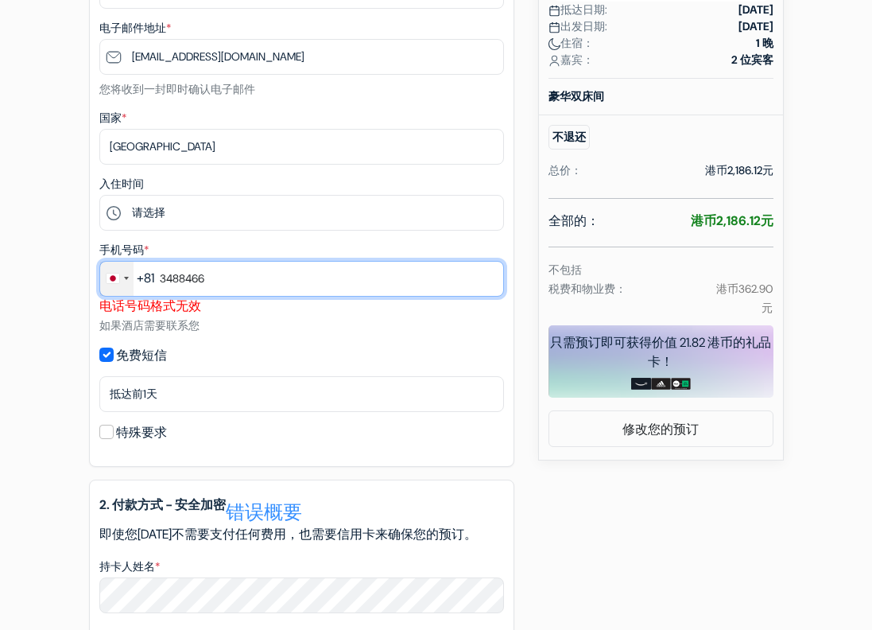
drag, startPoint x: 268, startPoint y: 270, endPoint x: 102, endPoint y: 270, distance: 166.2
click at [102, 270] on div "+81 ja 4 results found 未找到结果 日本 +81 牙买加 +1 阿塞拜疆 +994 斯瓦尔巴群岛和扬马延岛 +47 3488466" at bounding box center [301, 279] width 405 height 36
type input "9046625513"
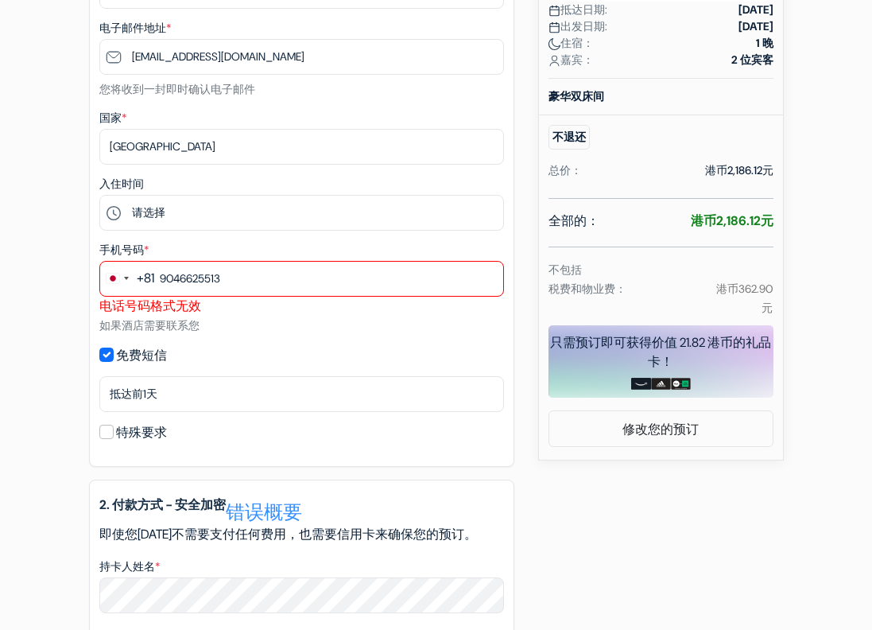
click at [68, 327] on div "添加框 南京丽思卡尔顿酒店 中山路18号, 宣武区, 南京, 中国 房产详情 十 南京丽思卡尔顿酒店" at bounding box center [436, 405] width 763 height 1273
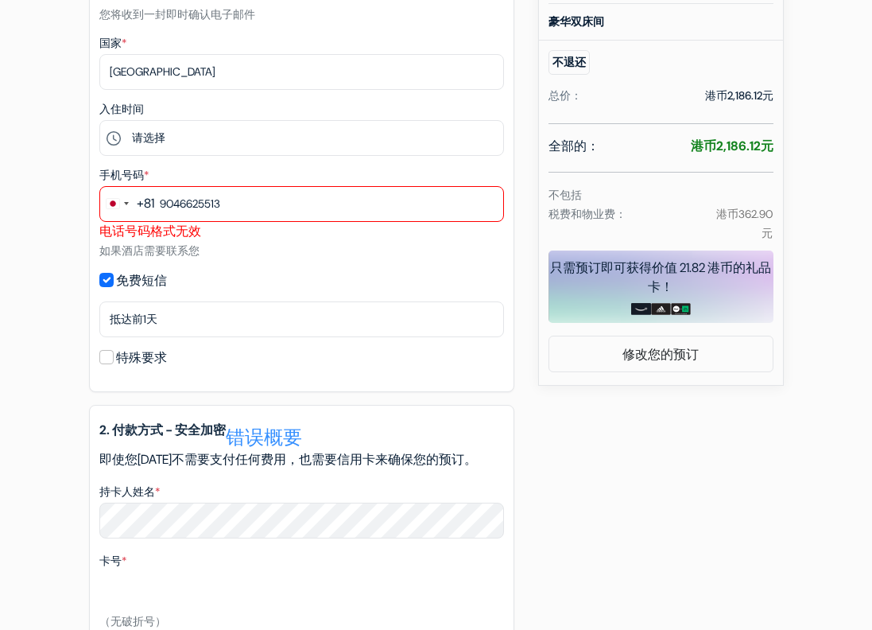
scroll to position [790, 0]
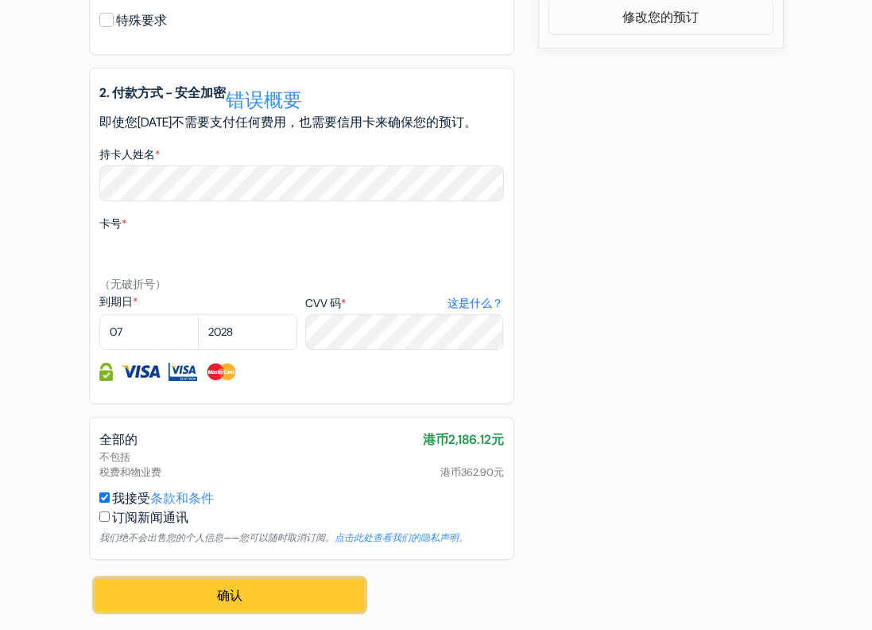
click at [222, 587] on font "确认" at bounding box center [229, 595] width 25 height 17
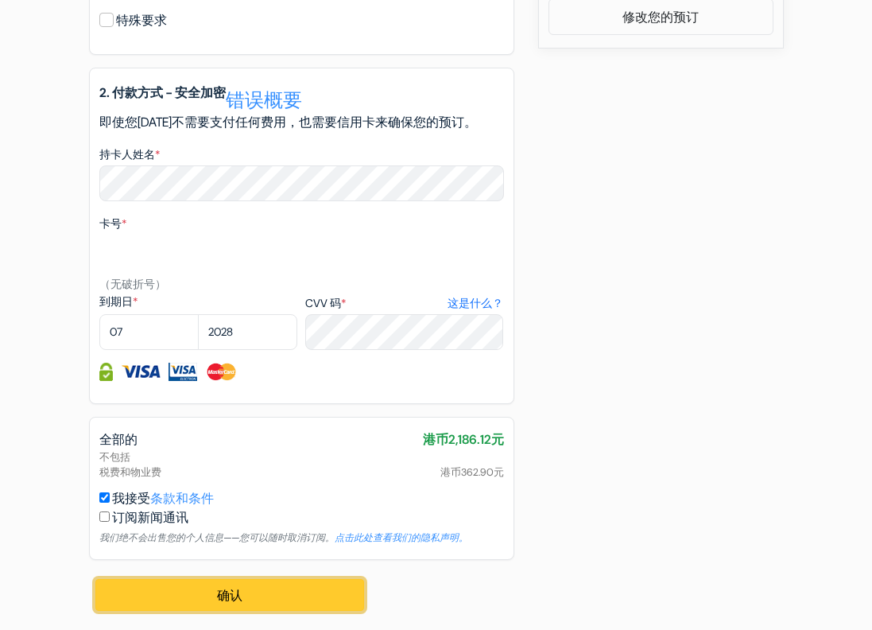
click at [223, 587] on font "确认" at bounding box center [229, 595] width 25 height 17
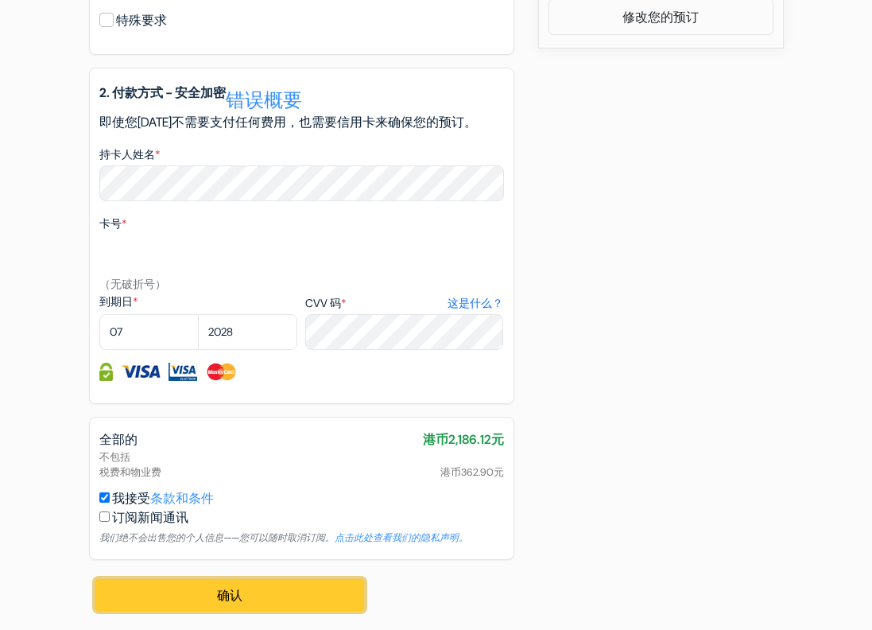
click at [223, 587] on font "确认" at bounding box center [229, 595] width 25 height 17
